Goal: Information Seeking & Learning: Learn about a topic

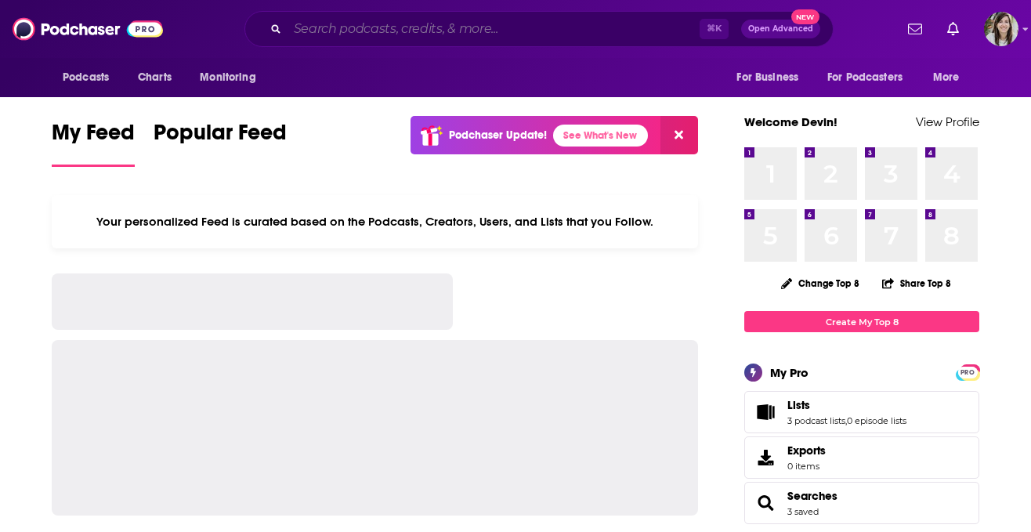
click at [376, 27] on input "Search podcasts, credits, & more..." at bounding box center [493, 28] width 412 height 25
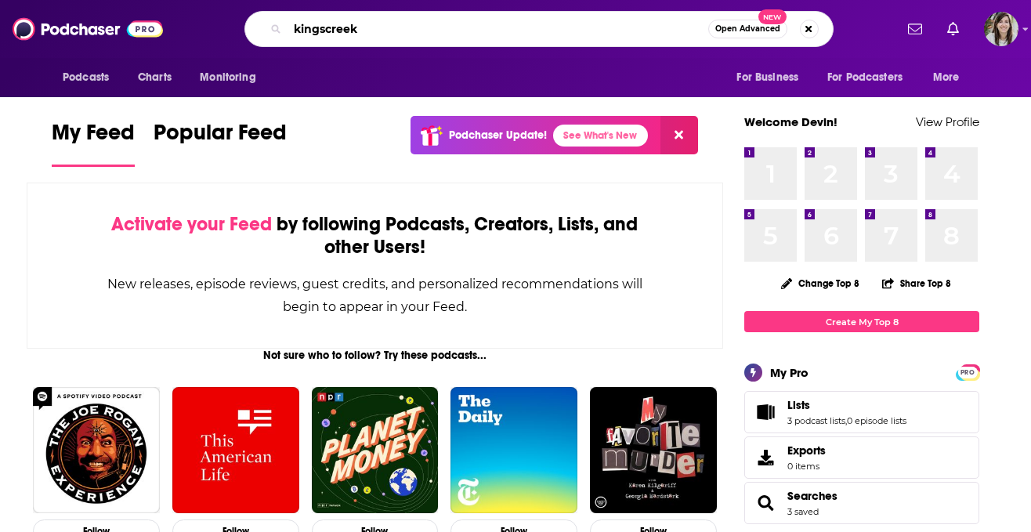
type input "kingscreek"
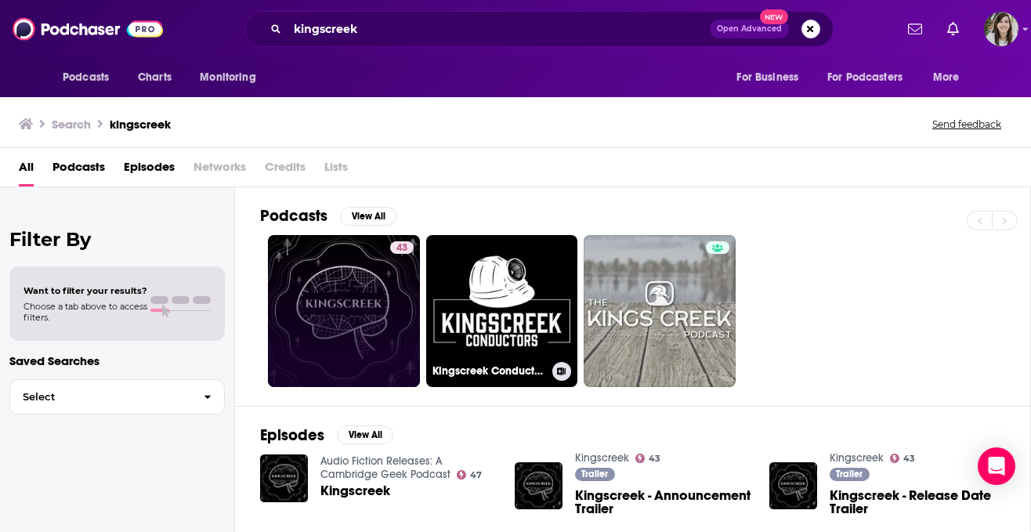
click at [327, 300] on link "43" at bounding box center [344, 311] width 152 height 152
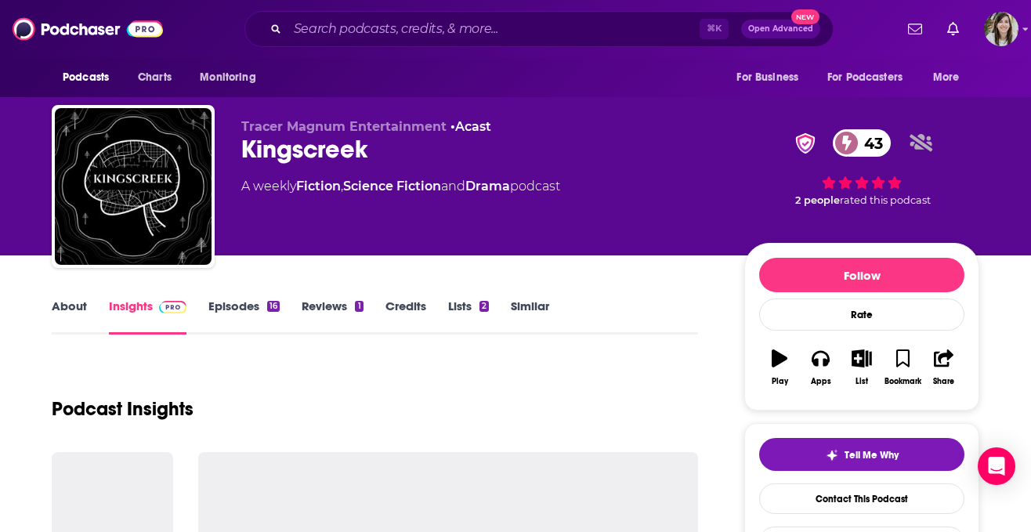
click at [223, 320] on link "Episodes 16" at bounding box center [243, 316] width 71 height 36
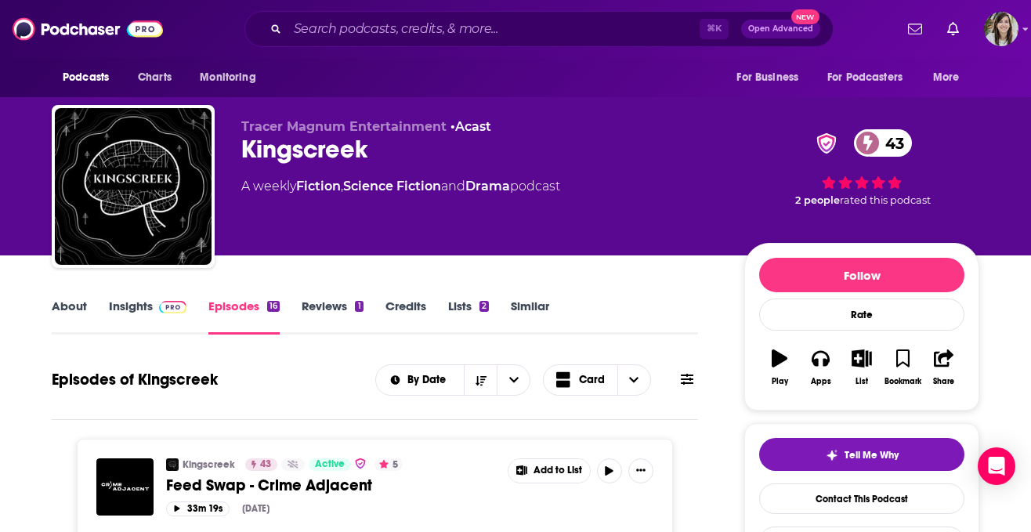
scroll to position [229, 0]
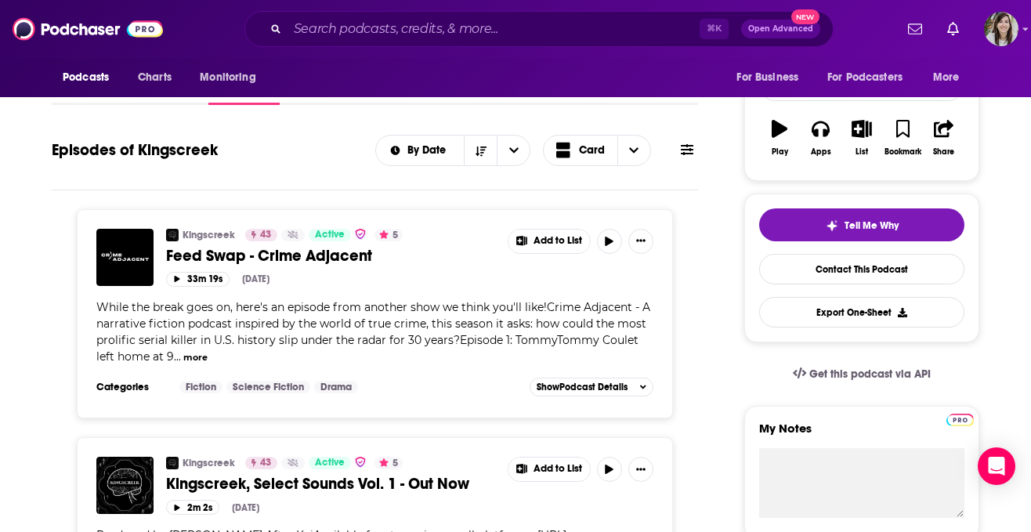
click at [183, 356] on button "more" at bounding box center [195, 357] width 24 height 13
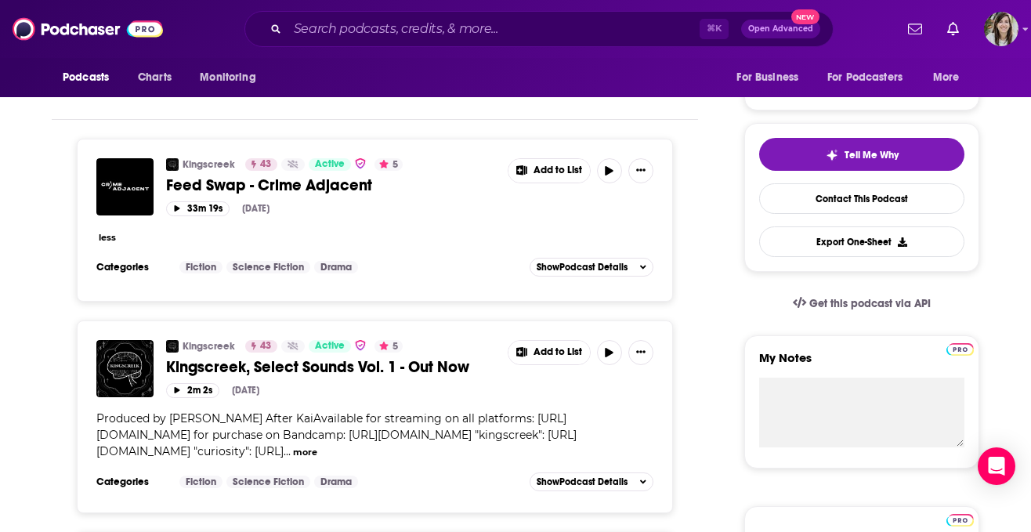
scroll to position [344, 0]
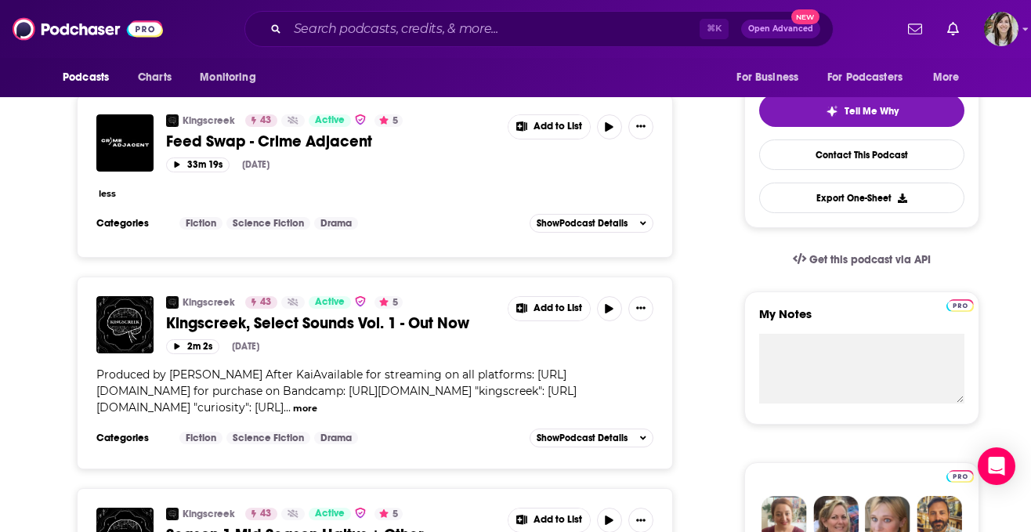
click at [112, 197] on button "less" at bounding box center [107, 193] width 17 height 13
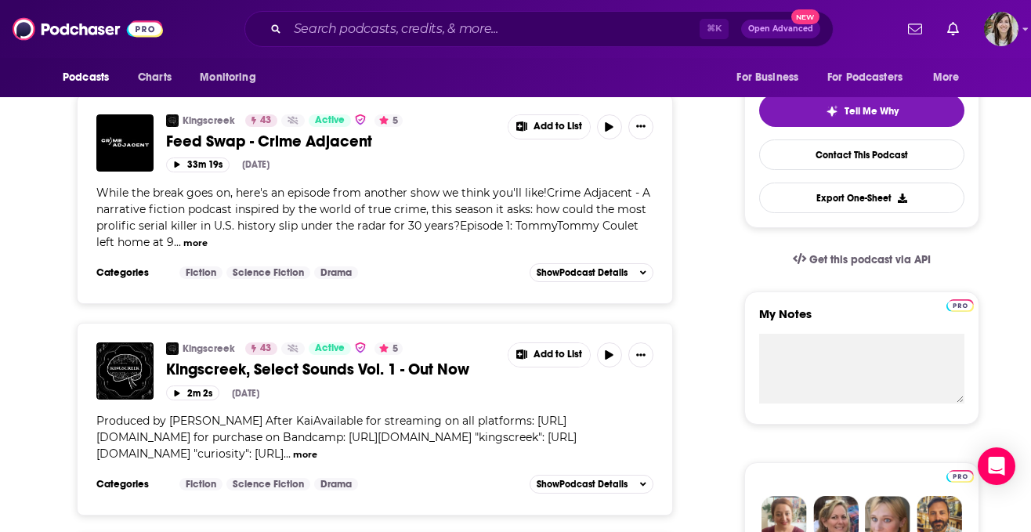
click at [183, 241] on button "more" at bounding box center [195, 243] width 24 height 13
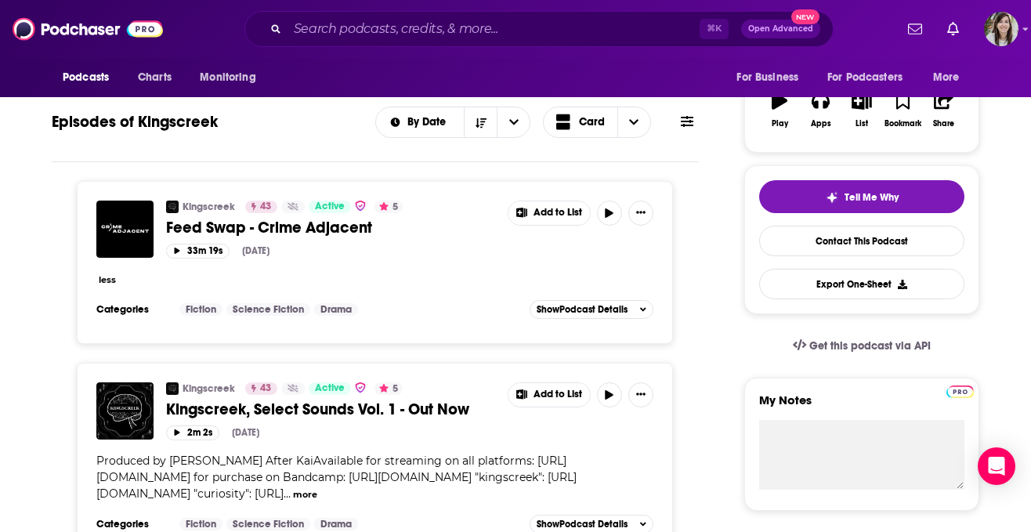
scroll to position [217, 0]
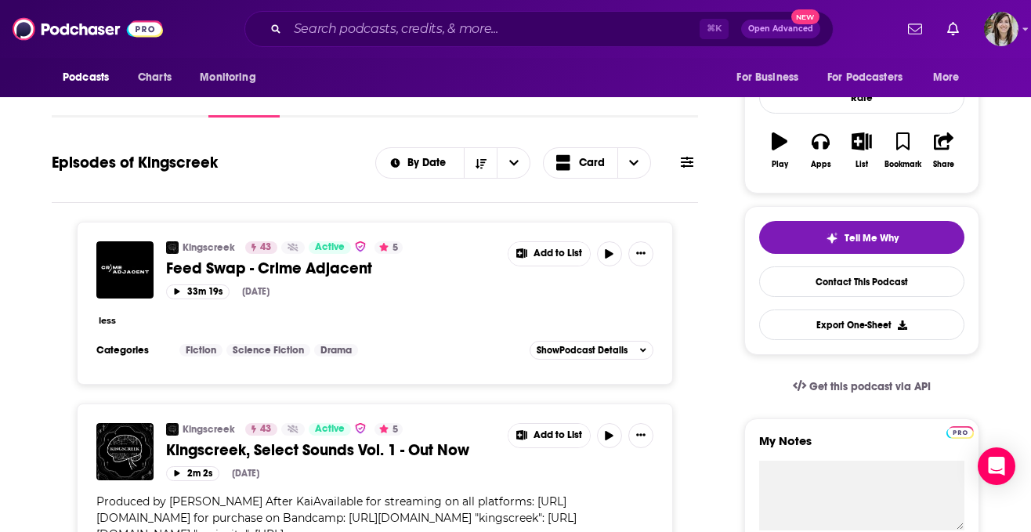
click at [109, 323] on button "less" at bounding box center [107, 320] width 17 height 13
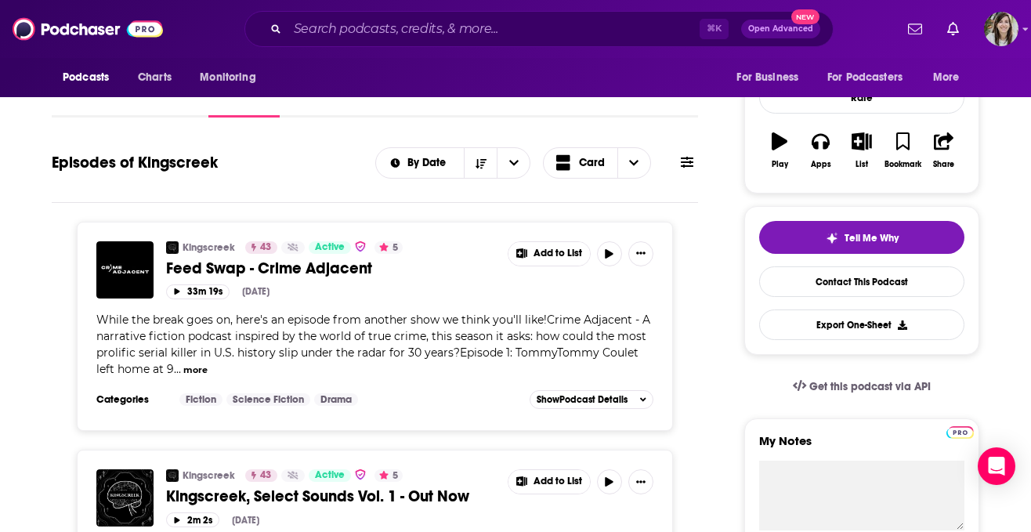
click at [479, 335] on span "While the break goes on, here's an episode from another show we think you'll li…" at bounding box center [373, 344] width 554 height 63
click at [298, 272] on span "Feed Swap - Crime Adjacent" at bounding box center [269, 268] width 206 height 20
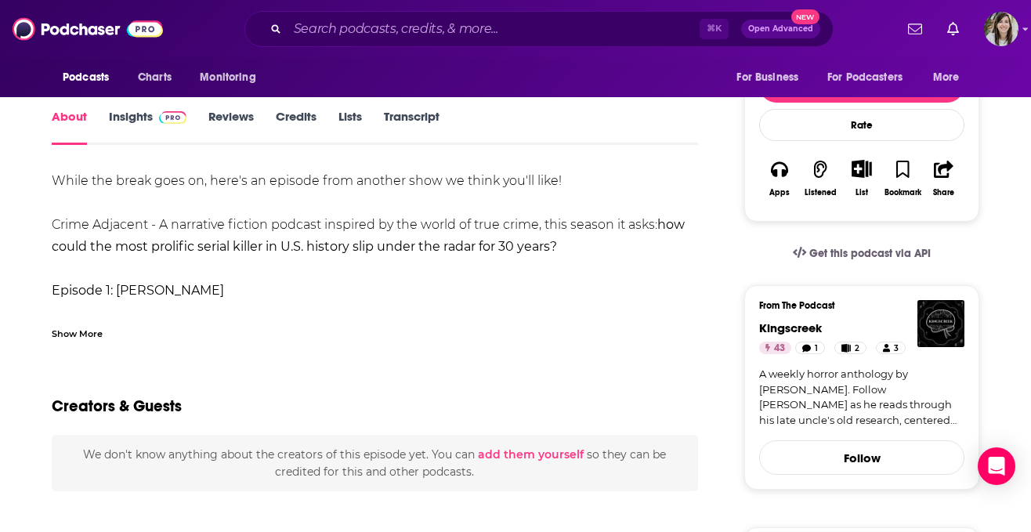
scroll to position [231, 0]
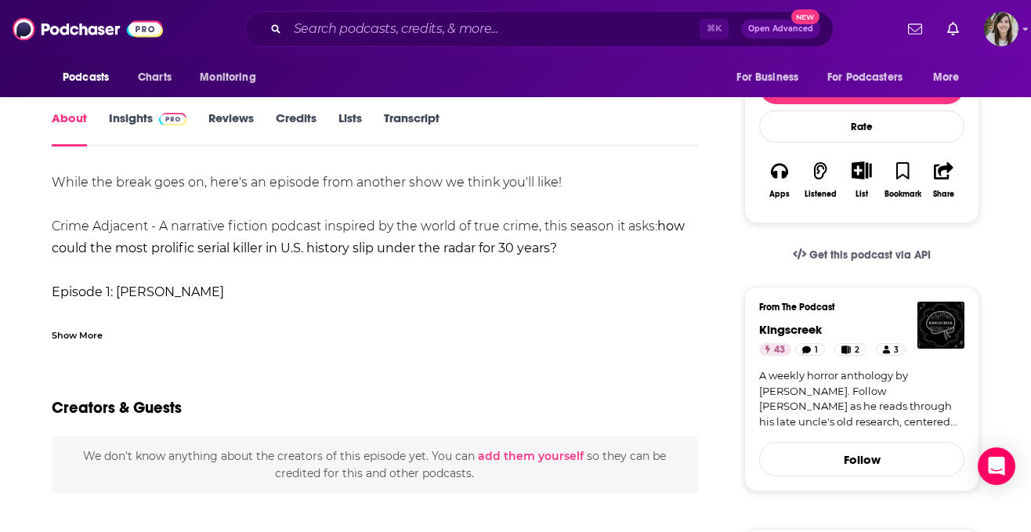
click at [96, 338] on div "Show More" at bounding box center [77, 334] width 51 height 15
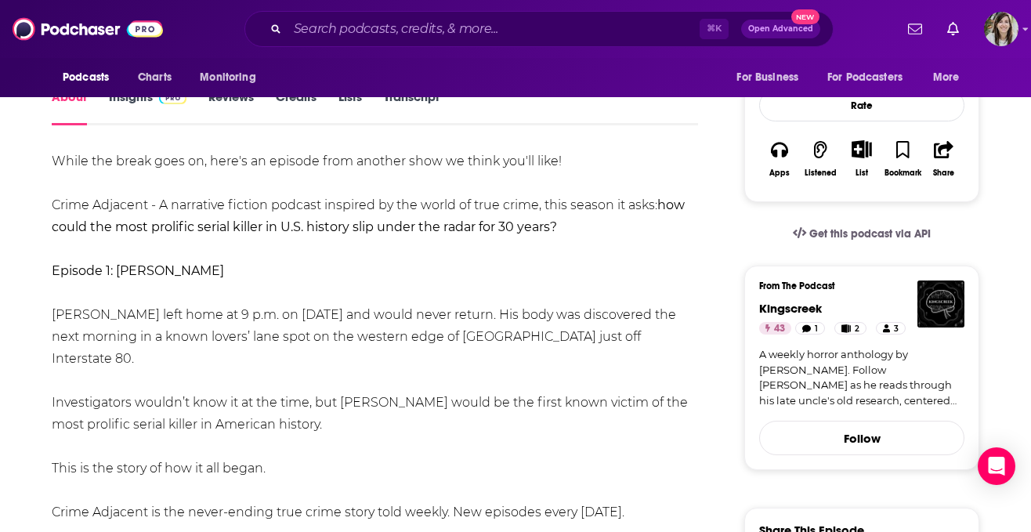
scroll to position [0, 0]
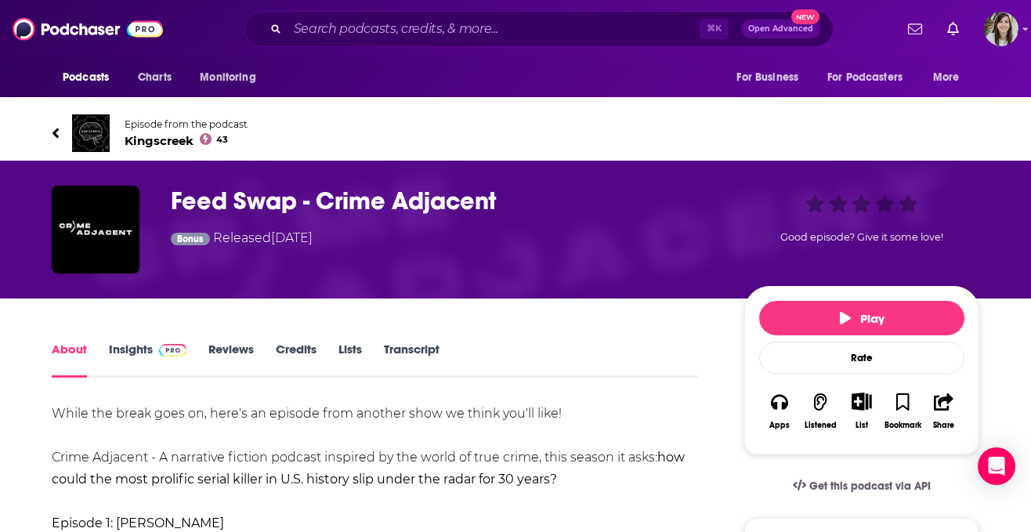
click at [124, 359] on link "Insights" at bounding box center [148, 359] width 78 height 36
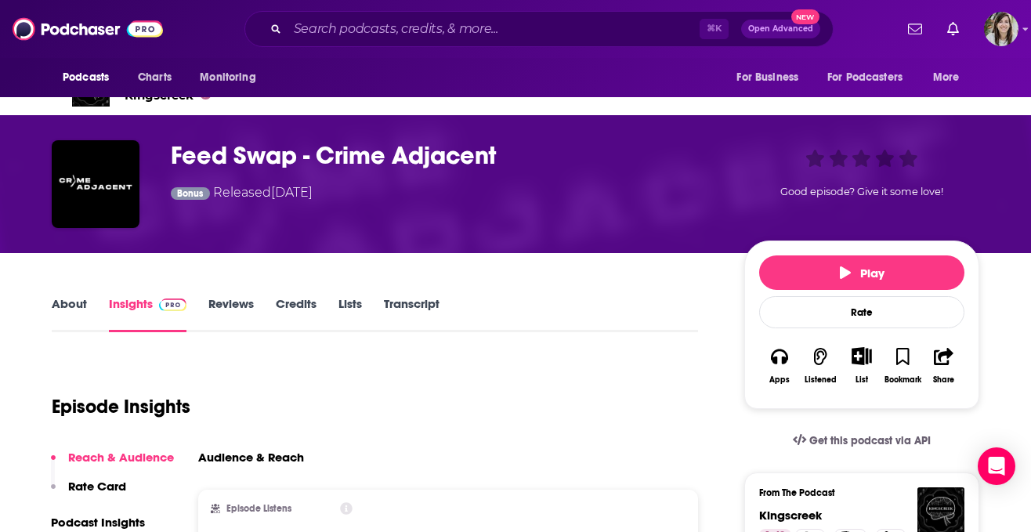
scroll to position [100, 0]
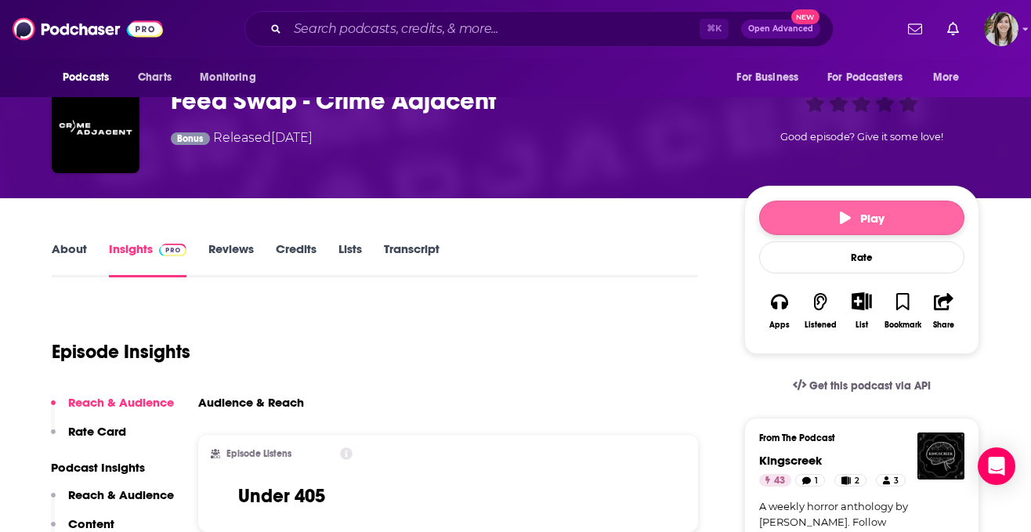
click at [819, 218] on button "Play" at bounding box center [861, 218] width 205 height 34
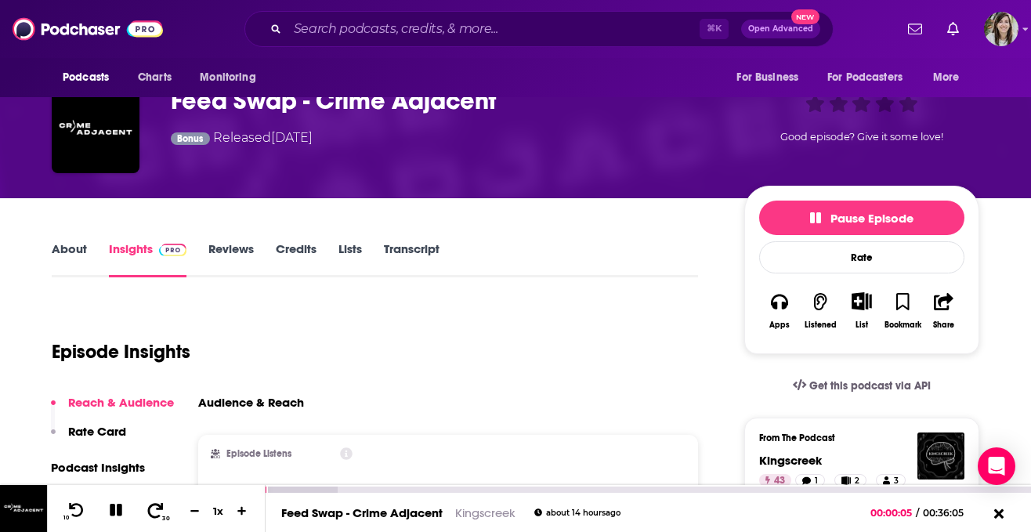
click at [162, 514] on button "30" at bounding box center [156, 511] width 32 height 22
click at [83, 514] on icon at bounding box center [77, 510] width 20 height 16
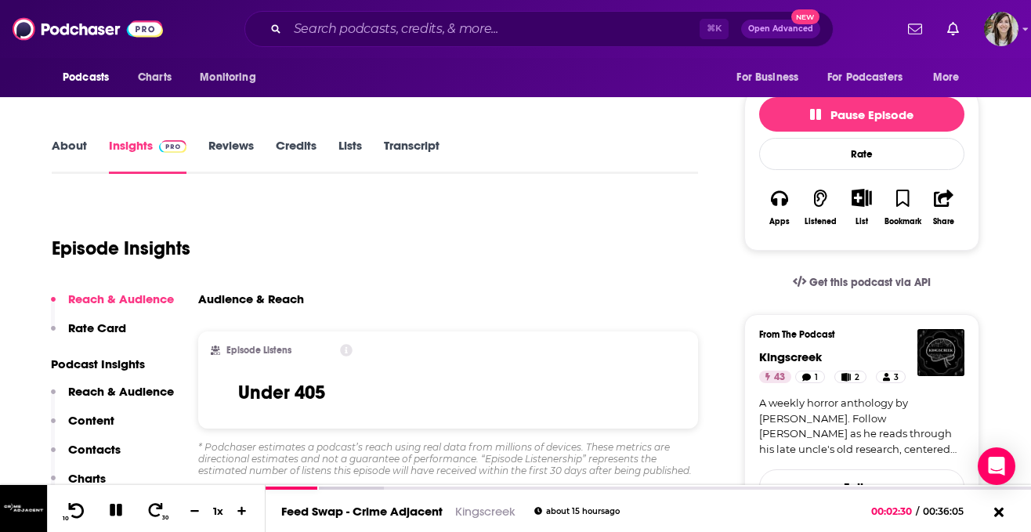
scroll to position [218, 0]
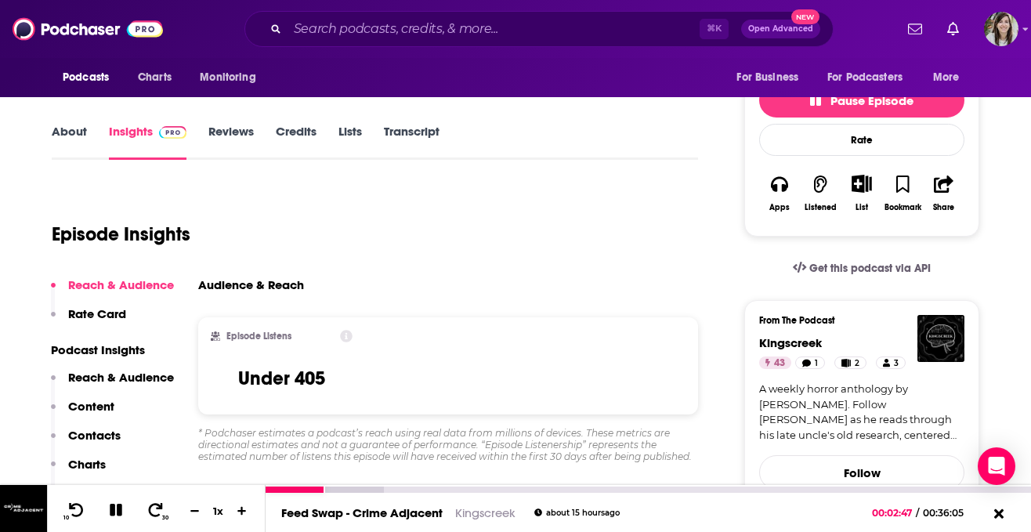
click at [118, 510] on icon at bounding box center [116, 510] width 13 height 13
